Goal: Task Accomplishment & Management: Manage account settings

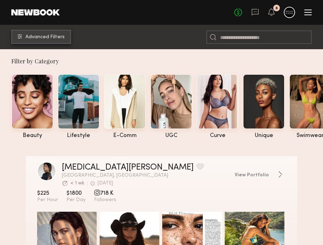
click at [45, 37] on span "Advanced Filters" at bounding box center [44, 37] width 39 height 5
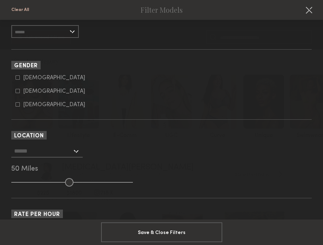
scroll to position [162, 0]
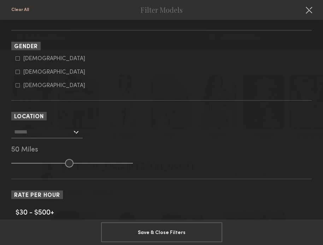
click at [64, 135] on input "text" at bounding box center [43, 132] width 58 height 12
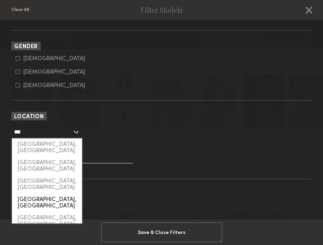
click at [48, 194] on div "San Francisco, CA" at bounding box center [47, 203] width 70 height 18
type input "**********"
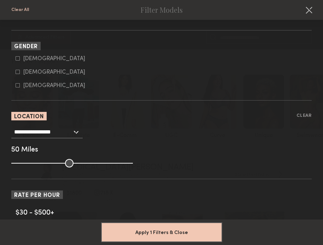
click at [16, 72] on icon at bounding box center [18, 72] width 4 height 4
click at [18, 52] on nb-browse-filter "Gender Clear Male Female Non-binary" at bounding box center [161, 65] width 301 height 47
click at [18, 56] on common-framework-checkbox "Male" at bounding box center [164, 59] width 296 height 6
click at [18, 60] on icon at bounding box center [18, 58] width 4 height 4
type input "**"
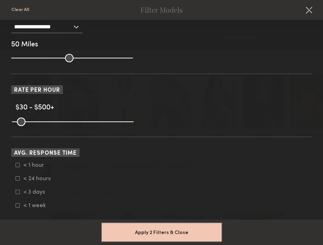
scroll to position [306, 0]
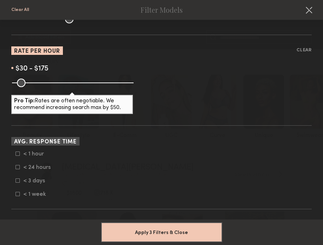
drag, startPoint x: 131, startPoint y: 82, endPoint x: 51, endPoint y: 81, distance: 80.3
type input "***"
click at [51, 81] on input "range" at bounding box center [73, 83] width 122 height 8
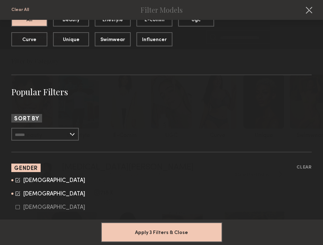
scroll to position [0, 0]
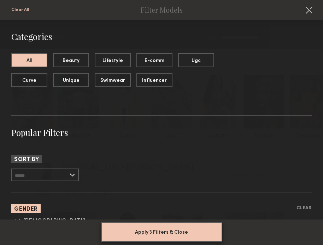
click at [166, 228] on button "Apply 3 Filters & Close" at bounding box center [161, 232] width 121 height 20
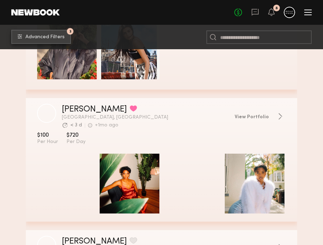
scroll to position [466, 0]
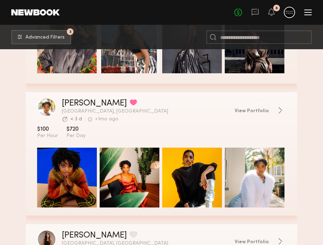
click at [130, 104] on button "grid" at bounding box center [133, 102] width 7 height 6
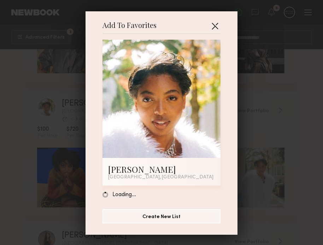
click at [215, 24] on button "button" at bounding box center [214, 25] width 11 height 11
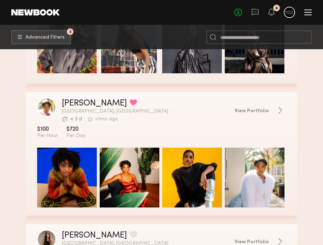
click at [130, 102] on button "grid" at bounding box center [133, 102] width 7 height 6
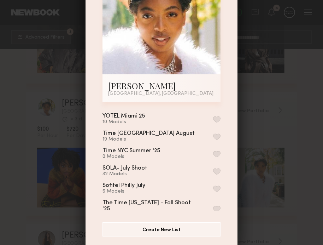
scroll to position [83, 0]
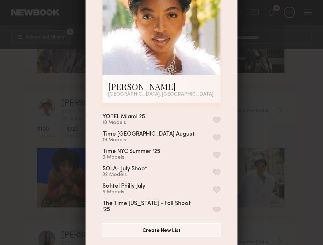
click at [246, 97] on div "Add To Favorites Felicity J. San Francisco, CA Add To Favorites YOTEL Miami 25 …" at bounding box center [161, 122] width 323 height 245
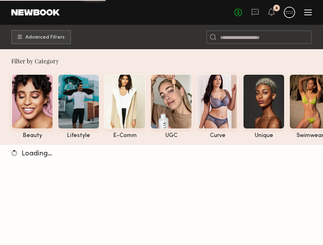
click at [307, 13] on div at bounding box center [308, 13] width 7 height 6
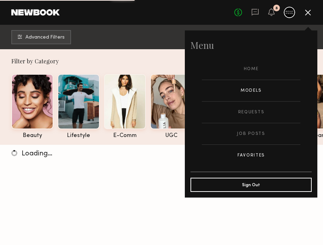
click at [248, 149] on link "Favorites" at bounding box center [251, 155] width 99 height 21
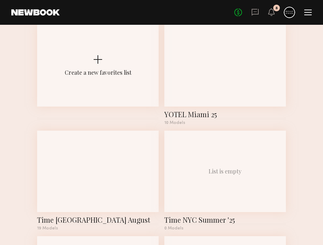
scroll to position [21, 0]
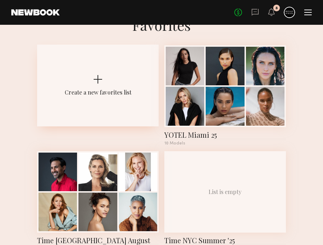
click at [121, 69] on div "Create a new favorites list" at bounding box center [98, 86] width 122 height 82
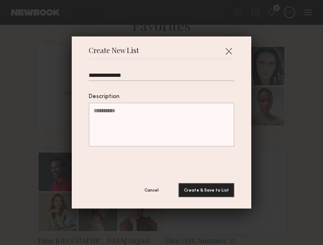
type input "**********"
click at [123, 114] on textarea "Description" at bounding box center [162, 125] width 146 height 44
type textarea "**********"
click at [197, 185] on button "Create & Save to List" at bounding box center [207, 190] width 56 height 14
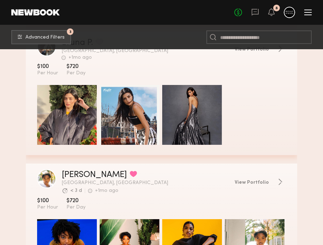
scroll to position [389, 0]
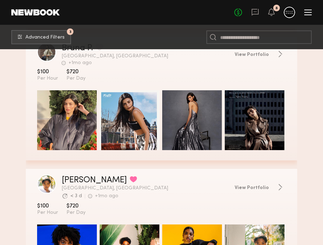
click at [130, 178] on button "grid" at bounding box center [133, 179] width 7 height 6
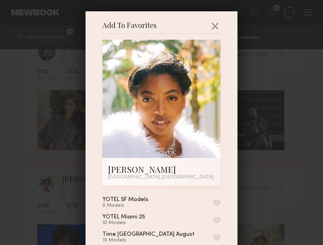
click at [214, 203] on button "button" at bounding box center [216, 203] width 7 height 6
click at [250, 171] on div "Add To Favorites Felicity J. San Francisco, CA Add To Favorites YOTEL SF Models…" at bounding box center [161, 122] width 323 height 245
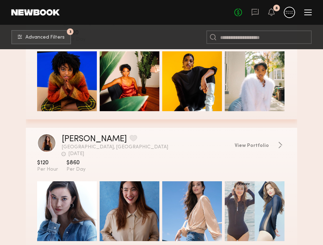
scroll to position [603, 0]
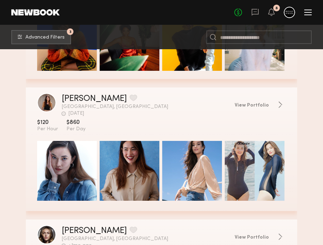
click at [130, 98] on button "grid" at bounding box center [133, 97] width 7 height 6
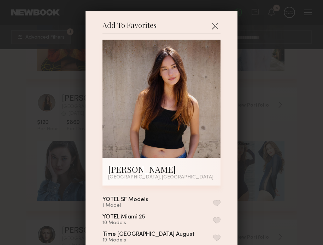
click at [218, 200] on button "button" at bounding box center [216, 203] width 7 height 6
click at [289, 169] on div "Add To Favorites Elise K. San Francisco, CA Add To Favorites YOTEL SF Models 2 …" at bounding box center [161, 122] width 323 height 245
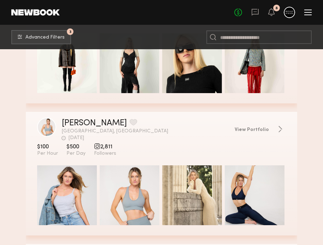
scroll to position [1829, 0]
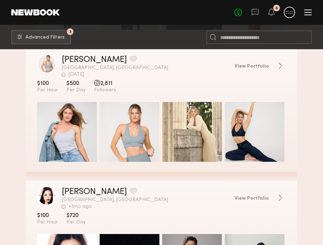
click at [130, 59] on button "grid" at bounding box center [133, 59] width 7 height 6
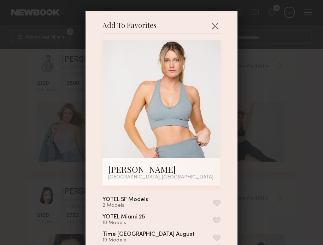
click at [219, 203] on button "button" at bounding box center [216, 203] width 7 height 6
click at [279, 183] on div "Add To Favorites Katrina S. Alameda, CA Add To Favorites YOTEL SF Models 3 Mode…" at bounding box center [161, 122] width 323 height 245
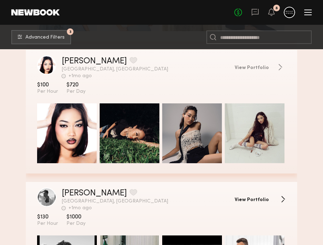
scroll to position [1958, 0]
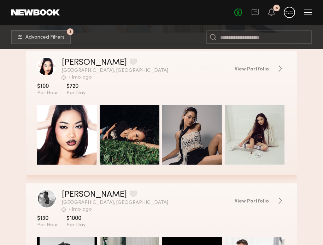
click at [130, 65] on button "grid" at bounding box center [133, 61] width 7 height 6
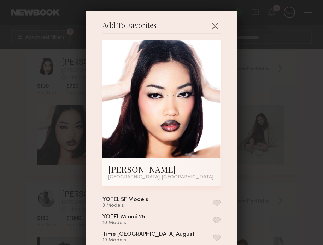
click at [217, 200] on button "button" at bounding box center [216, 203] width 7 height 6
click at [256, 124] on div "Add To Favorites Torrey B. Castro Valley, CA Add To Favorites YOTEL SF Models 4…" at bounding box center [161, 122] width 323 height 245
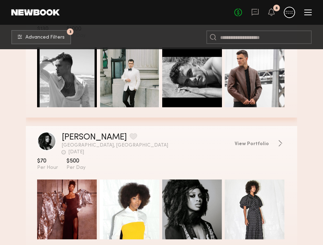
scroll to position [2180, 0]
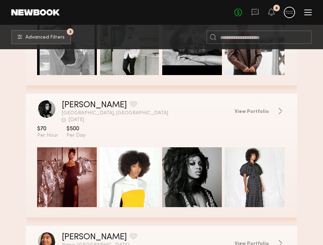
click at [130, 105] on button "grid" at bounding box center [133, 104] width 7 height 6
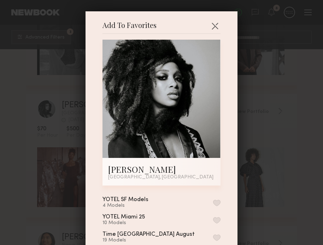
click at [217, 202] on button "button" at bounding box center [216, 203] width 7 height 6
click at [275, 166] on div "Add To Favorites Salome A. San Francisco, CA Add To Favorites YOTEL SF Models 5…" at bounding box center [161, 122] width 323 height 245
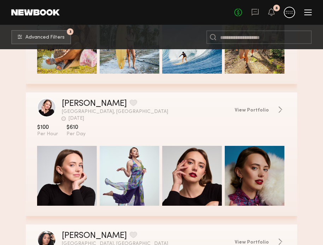
scroll to position [2710, 0]
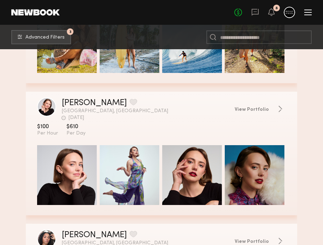
click at [130, 102] on button "grid" at bounding box center [133, 102] width 7 height 6
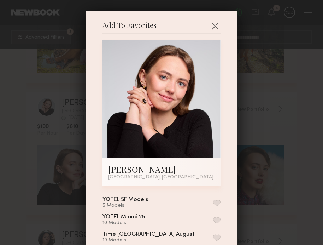
click at [218, 203] on button "button" at bounding box center [216, 203] width 7 height 6
click at [281, 157] on div "Add To Favorites Carly V. San Francisco, CA Add To Favorites YOTEL SF Models 6 …" at bounding box center [161, 122] width 323 height 245
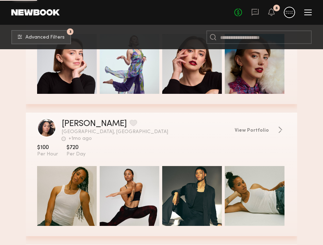
scroll to position [2829, 0]
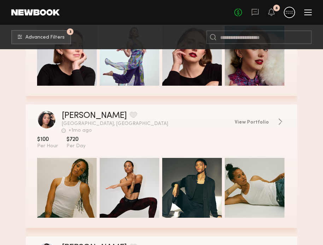
click at [130, 117] on button "grid" at bounding box center [133, 114] width 7 height 6
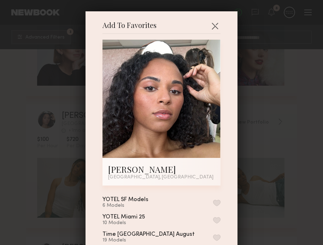
click at [218, 202] on button "button" at bounding box center [216, 203] width 7 height 6
click at [261, 164] on div "Add To Favorites Jazmin W. San Francisco, CA Add To Favorites YOTEL SF Models 7…" at bounding box center [161, 122] width 323 height 245
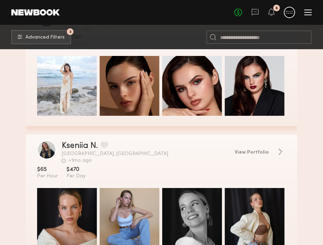
scroll to position [4261, 0]
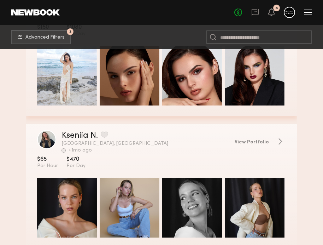
click at [107, 135] on button "grid" at bounding box center [104, 134] width 7 height 6
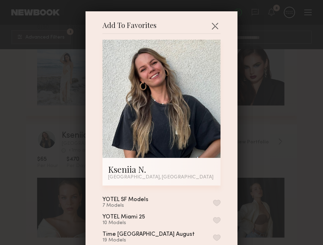
click at [216, 200] on button "button" at bounding box center [216, 203] width 7 height 6
click at [253, 173] on div "Add To Favorites Kseniia N. San Francisco, CA Add To Favorites YOTEL SF Models …" at bounding box center [161, 122] width 323 height 245
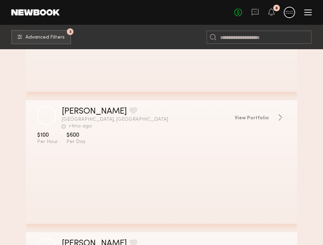
scroll to position [5504, 0]
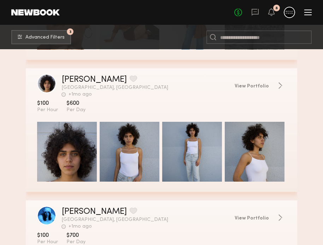
click at [130, 76] on button "grid" at bounding box center [133, 78] width 7 height 6
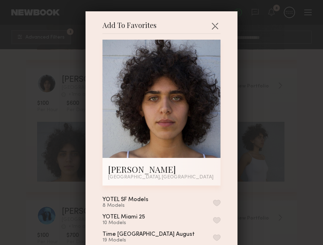
click at [217, 204] on button "button" at bounding box center [216, 203] width 7 height 6
click at [260, 175] on div "Add To Favorites Elizabeth E. San Francisco, CA Add To Favorites YOTEL SF Model…" at bounding box center [161, 122] width 323 height 245
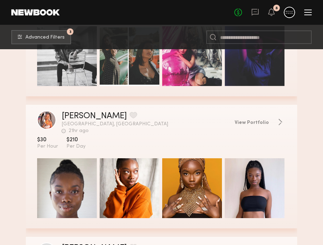
scroll to position [6151, 0]
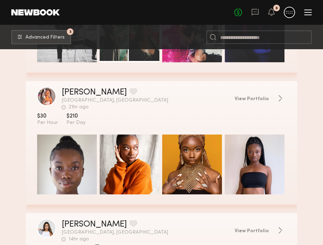
click at [130, 91] on button "grid" at bounding box center [133, 91] width 7 height 6
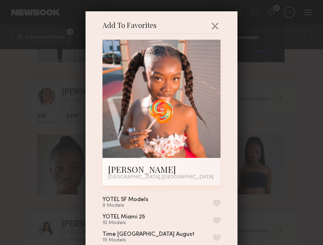
click at [266, 122] on div "Add To Favorites Christabel O. San Francisco, CA Add To Favorites YOTEL SF Mode…" at bounding box center [161, 122] width 323 height 245
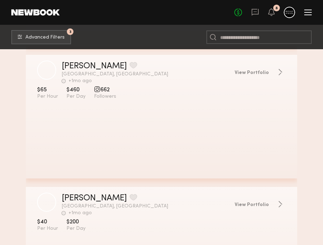
scroll to position [8158, 0]
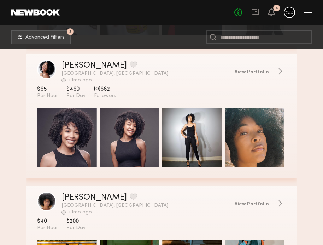
click at [130, 63] on button "grid" at bounding box center [133, 64] width 7 height 6
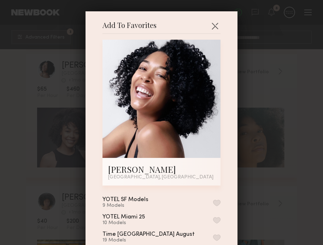
click at [219, 200] on button "button" at bounding box center [216, 203] width 7 height 6
click at [255, 157] on div "Add To Favorites Kayla C. San Francisco, CA Add To Favorites YOTEL SF Models 10…" at bounding box center [161, 122] width 323 height 245
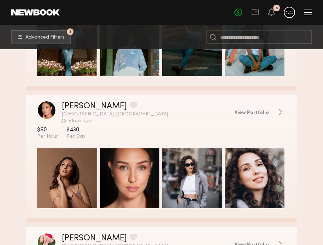
scroll to position [8426, 0]
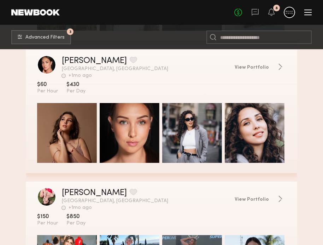
click at [130, 62] on button "grid" at bounding box center [133, 60] width 7 height 6
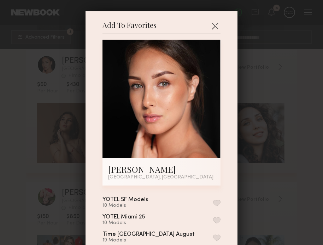
click at [218, 202] on button "button" at bounding box center [216, 203] width 7 height 6
click at [275, 183] on div "Add To Favorites Darya M. San Francisco, CA Add To Favorites YOTEL SF Models 11…" at bounding box center [161, 122] width 323 height 245
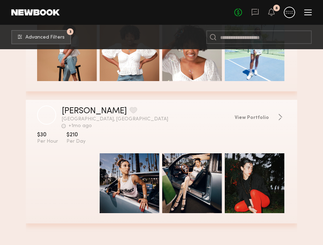
scroll to position [9570, 0]
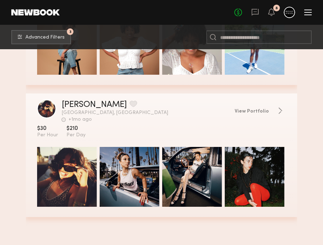
click at [130, 103] on button "grid" at bounding box center [133, 103] width 7 height 6
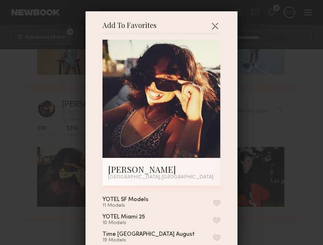
click at [278, 121] on div "Add To Favorites Angelina T. San Jose, CA Add To Favorites YOTEL SF Models 11 M…" at bounding box center [161, 122] width 323 height 245
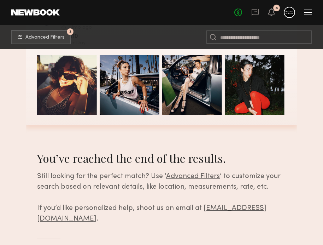
scroll to position [9672, 0]
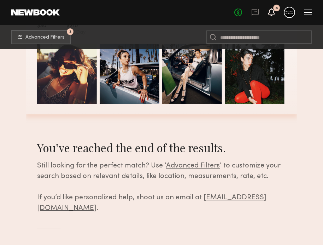
click at [272, 13] on icon at bounding box center [272, 11] width 6 height 5
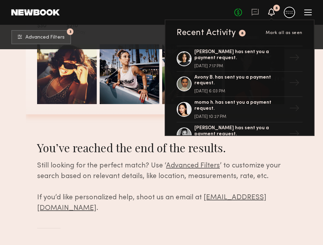
click at [305, 12] on div at bounding box center [308, 12] width 7 height 1
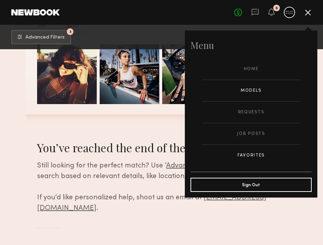
click at [255, 153] on link "Favorites" at bounding box center [251, 155] width 99 height 21
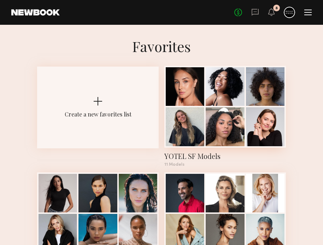
click at [209, 118] on div at bounding box center [225, 126] width 39 height 39
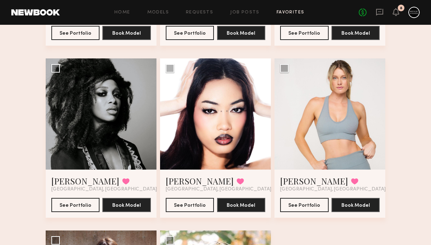
scroll to position [402, 0]
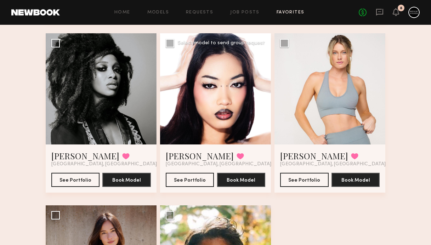
click at [210, 111] on div at bounding box center [215, 88] width 111 height 111
click at [194, 178] on button "See Portfolio" at bounding box center [190, 179] width 48 height 14
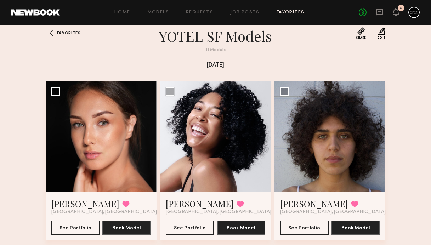
scroll to position [0, 0]
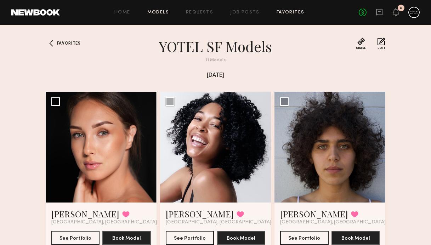
click at [169, 11] on link "Models" at bounding box center [158, 12] width 22 height 5
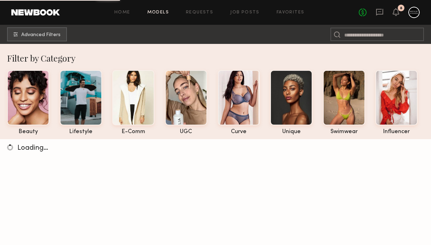
click at [56, 42] on nb-browse-subheader "Advanced Filters" at bounding box center [215, 34] width 431 height 19
click at [56, 34] on span "Advanced Filters" at bounding box center [40, 34] width 39 height 5
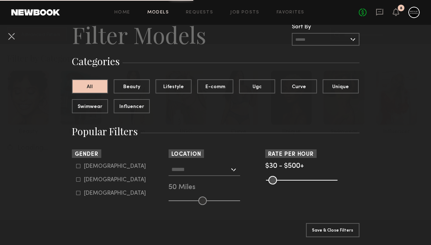
scroll to position [40, 0]
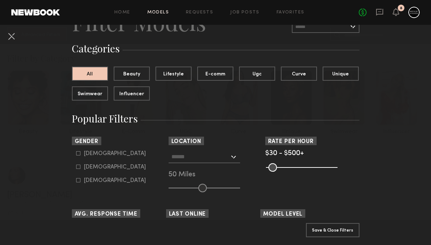
click at [78, 154] on icon at bounding box center [78, 153] width 4 height 4
type input "*"
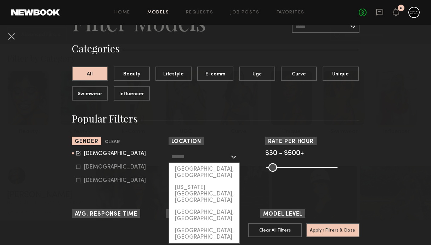
click at [206, 158] on input "text" at bounding box center [200, 156] width 58 height 12
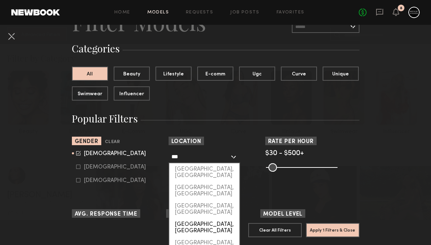
click at [217, 218] on div "San Francisco, CA" at bounding box center [204, 227] width 70 height 18
type input "**********"
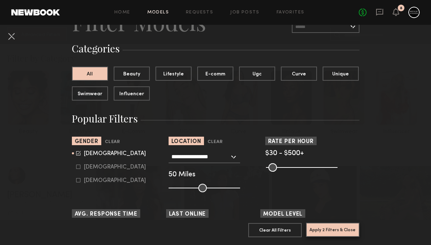
click at [321, 226] on button "Apply 2 Filters & Close" at bounding box center [332, 230] width 53 height 14
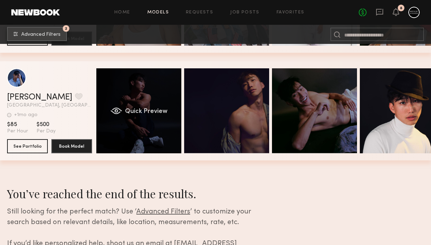
scroll to position [0, 21]
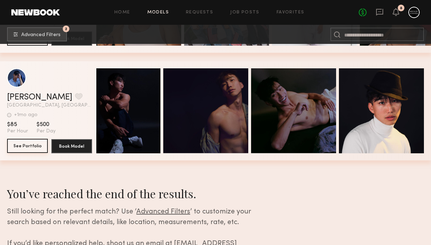
click at [34, 143] on button "See Portfolio" at bounding box center [27, 146] width 41 height 14
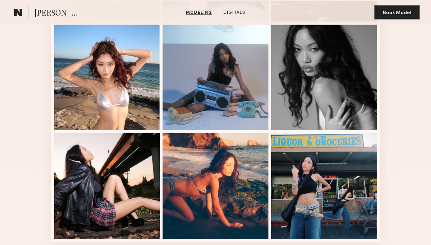
scroll to position [472, 0]
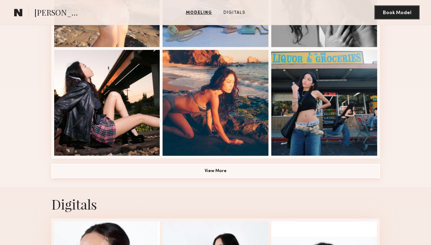
click at [249, 169] on button "View More" at bounding box center [215, 171] width 328 height 14
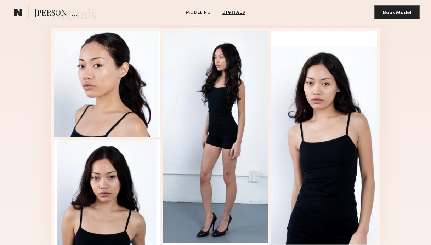
scroll to position [823, 0]
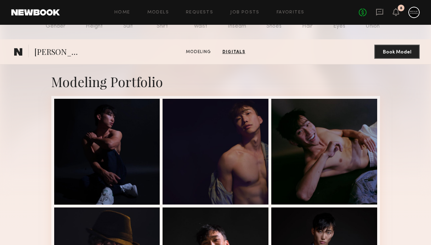
scroll to position [83, 0]
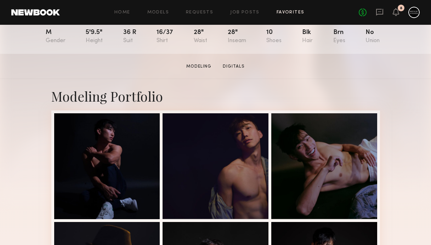
click at [296, 11] on link "Favorites" at bounding box center [290, 12] width 28 height 5
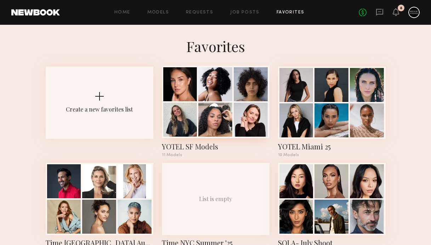
click at [216, 102] on div at bounding box center [216, 102] width 108 height 72
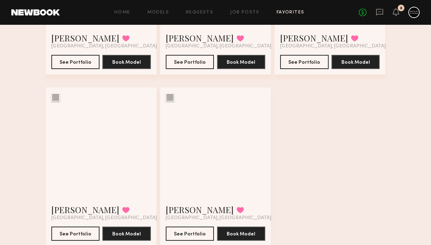
scroll to position [544, 0]
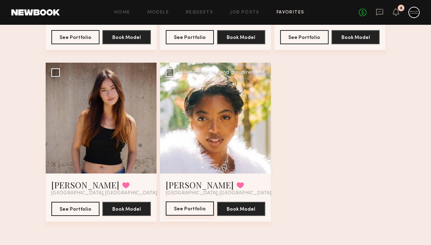
click at [184, 211] on button "See Portfolio" at bounding box center [190, 208] width 48 height 14
click at [84, 207] on button "See Portfolio" at bounding box center [75, 208] width 48 height 14
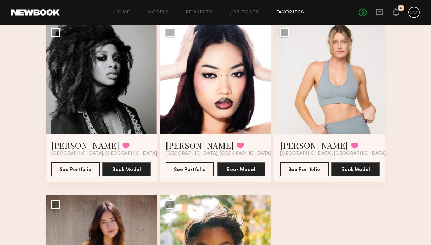
scroll to position [400, 0]
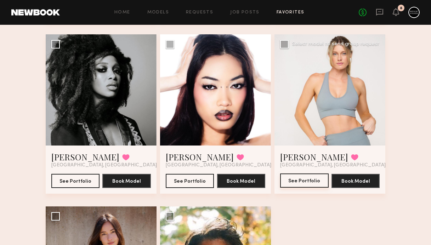
click at [306, 181] on button "See Portfolio" at bounding box center [304, 180] width 48 height 14
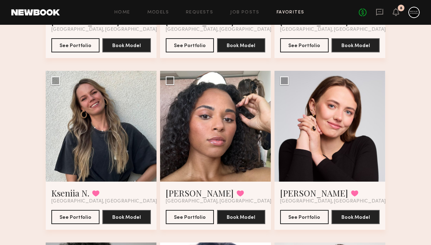
scroll to position [107, 0]
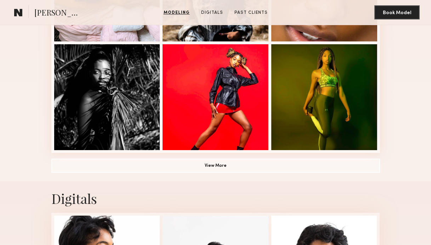
scroll to position [554, 0]
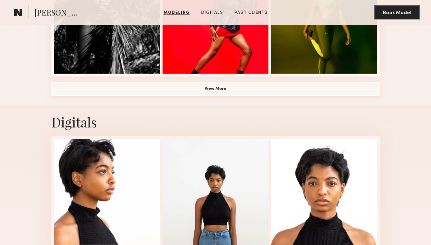
click at [247, 90] on button "View More" at bounding box center [215, 89] width 328 height 14
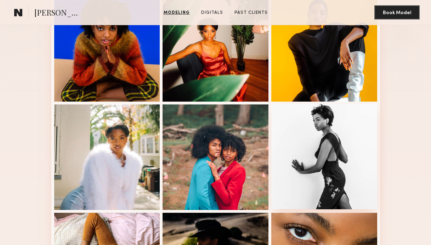
scroll to position [45, 0]
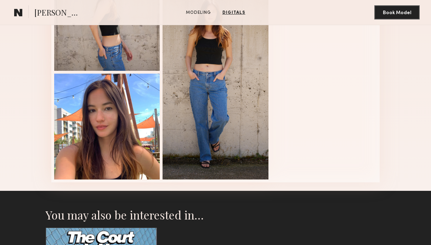
scroll to position [496, 0]
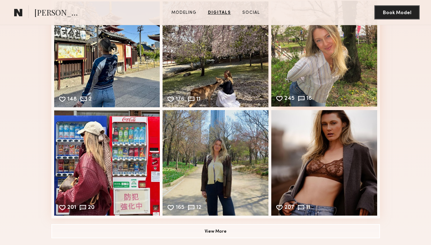
scroll to position [958, 0]
